Goal: Transaction & Acquisition: Purchase product/service

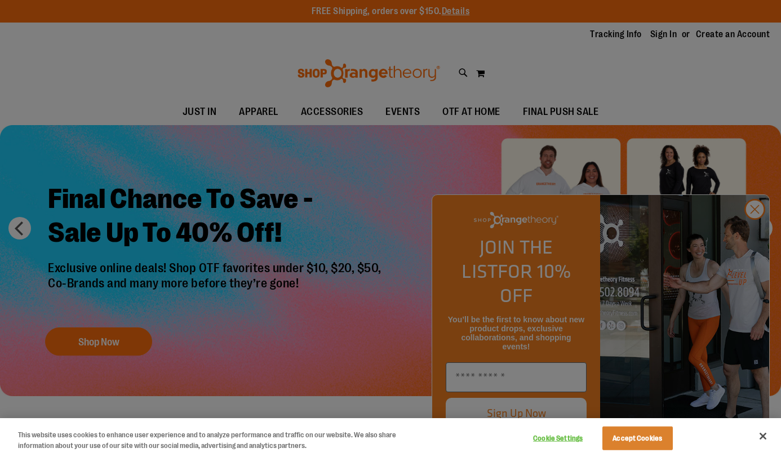
click at [245, 181] on div at bounding box center [390, 228] width 781 height 457
click at [672, 435] on button "Accept Cookies" at bounding box center [637, 438] width 70 height 24
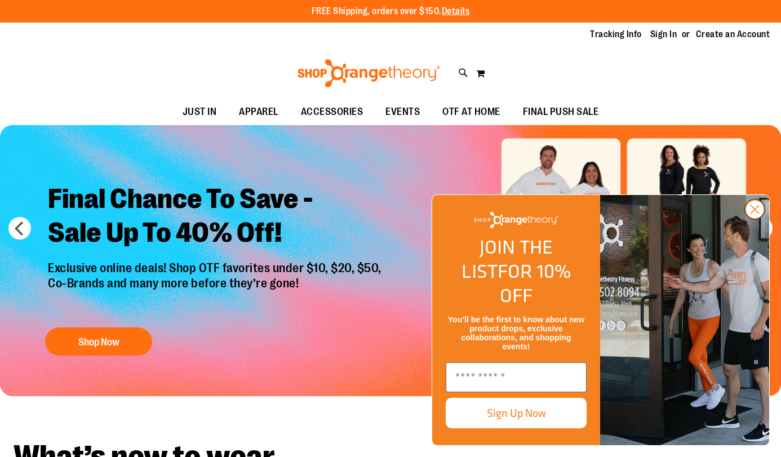
click at [752, 219] on circle "Close dialog" at bounding box center [754, 209] width 19 height 19
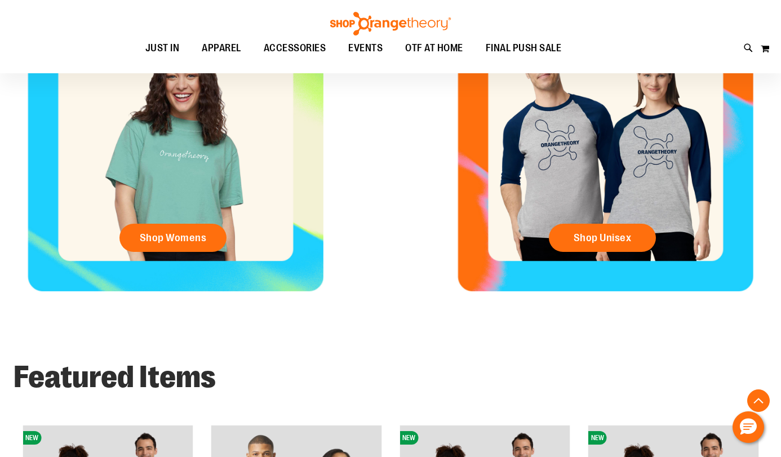
scroll to position [489, 0]
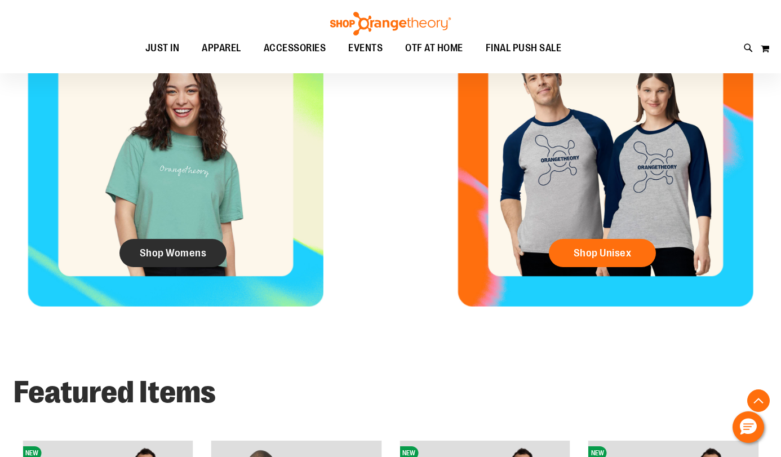
click at [193, 257] on span "Shop Womens" at bounding box center [173, 253] width 67 height 12
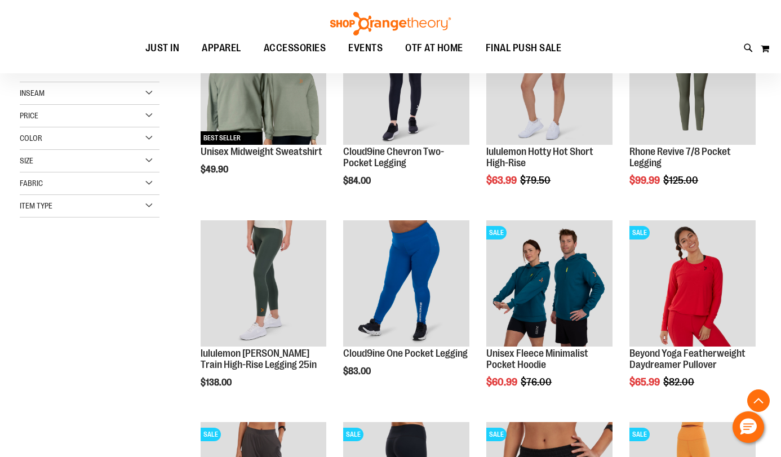
scroll to position [215, 0]
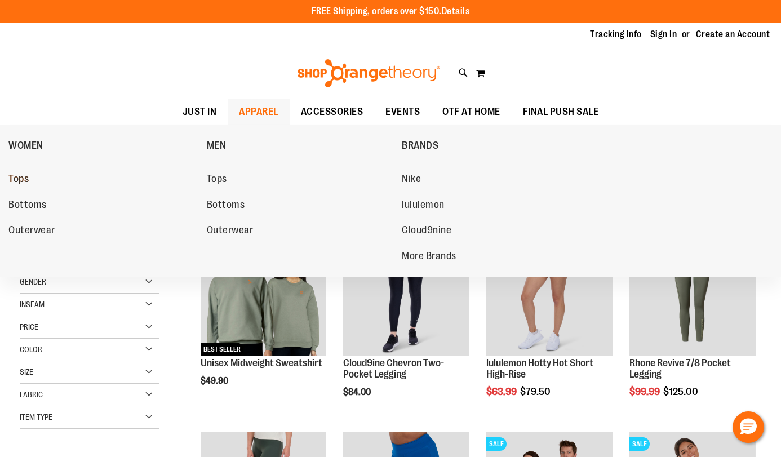
click at [20, 181] on span "Tops" at bounding box center [18, 180] width 20 height 14
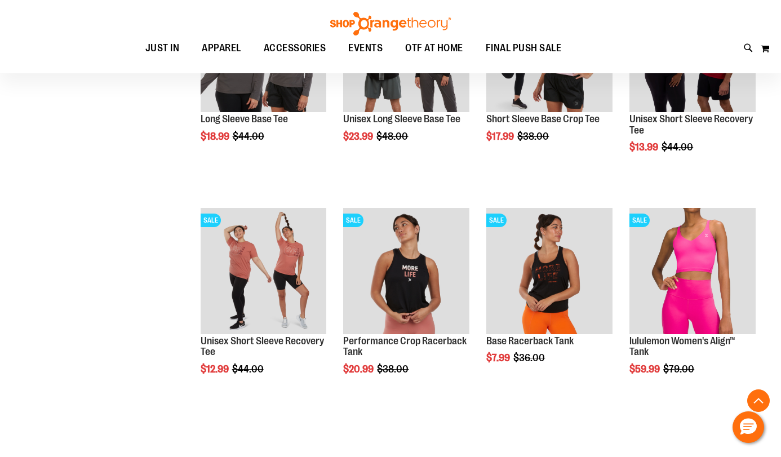
scroll to position [459, 0]
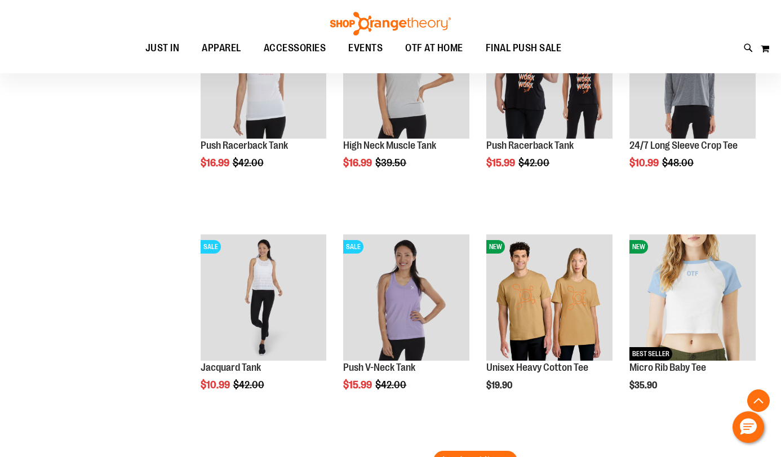
scroll to position [1793, 0]
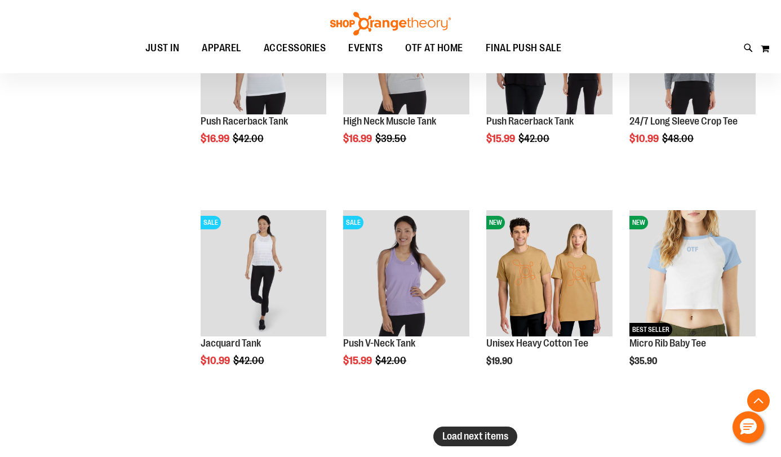
click at [446, 431] on span "Load next items" at bounding box center [475, 435] width 66 height 11
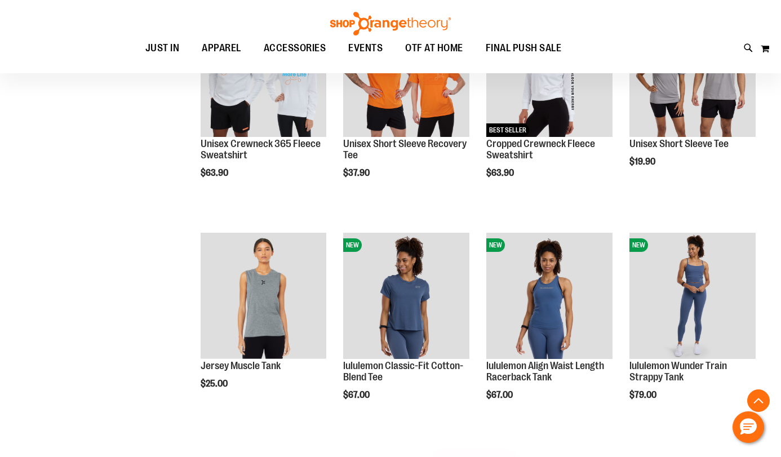
scroll to position [2438, 0]
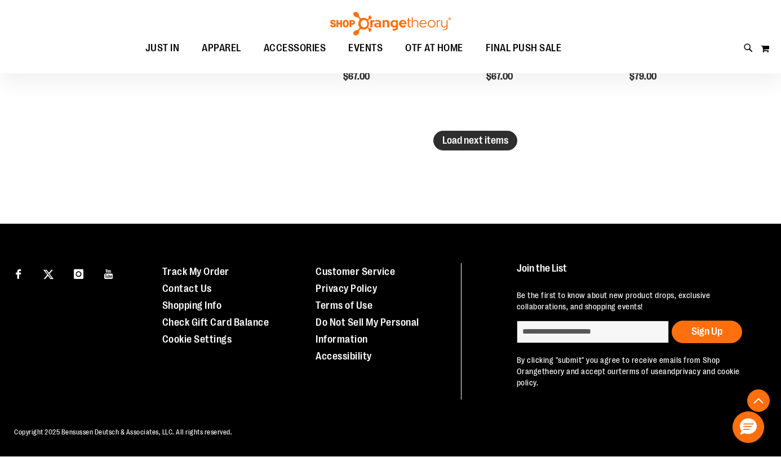
click at [482, 137] on span "Load next items" at bounding box center [475, 140] width 66 height 11
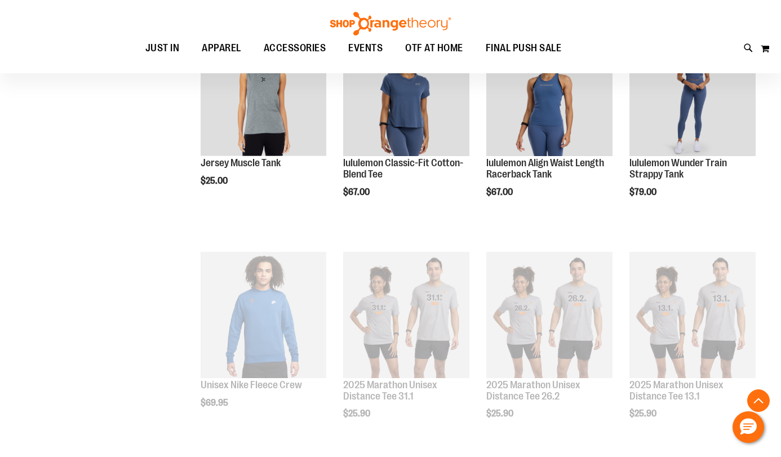
scroll to position [2637, 0]
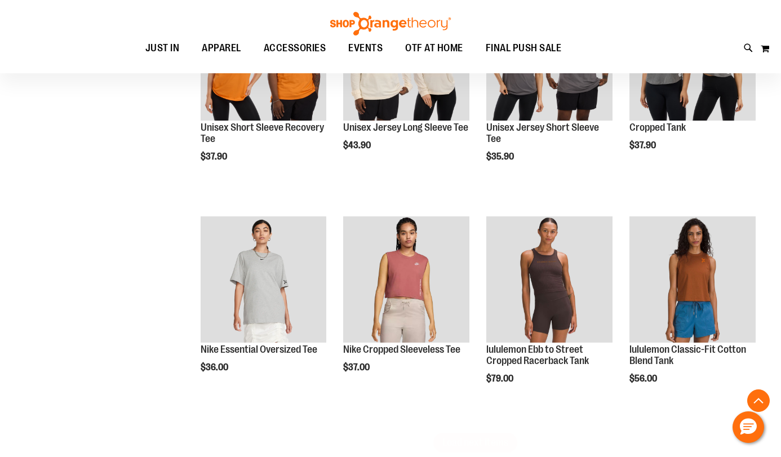
scroll to position [3114, 0]
